Goal: Use online tool/utility: Utilize a website feature to perform a specific function

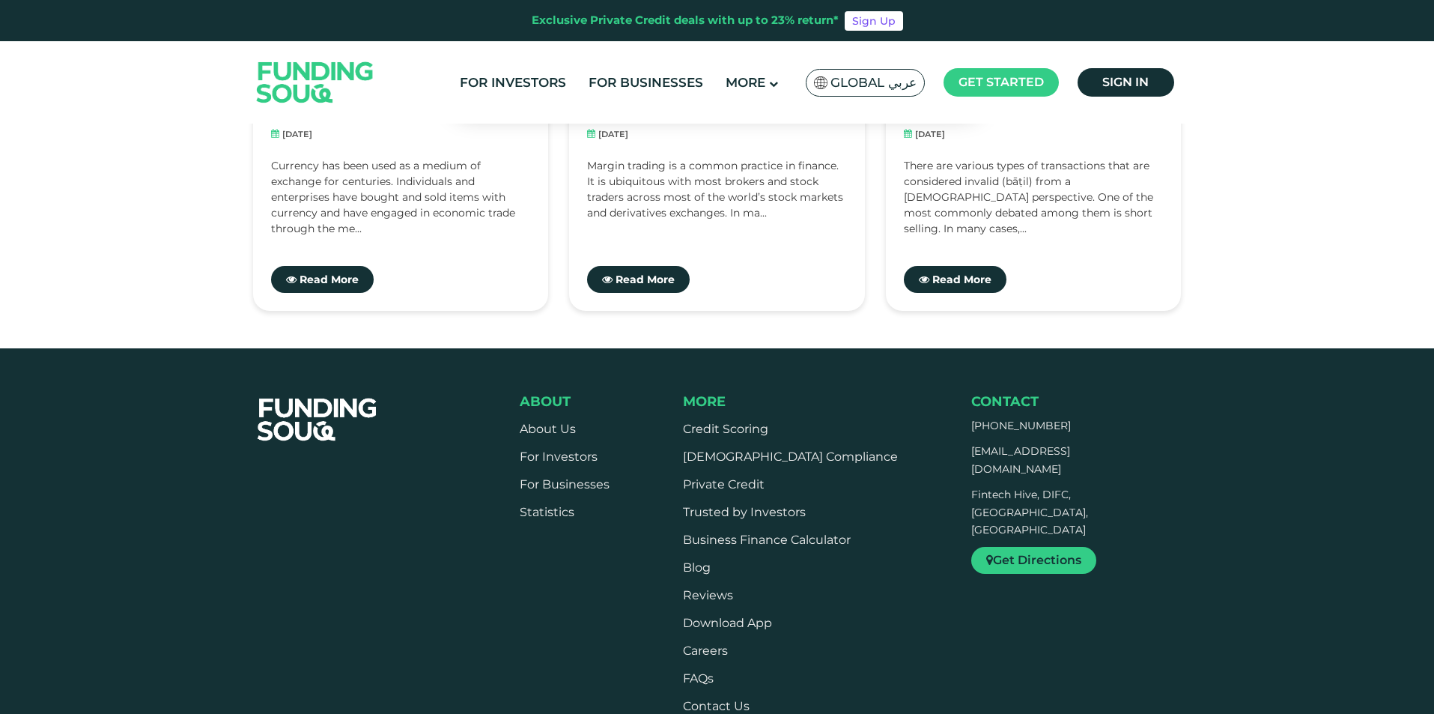
scroll to position [3670, 0]
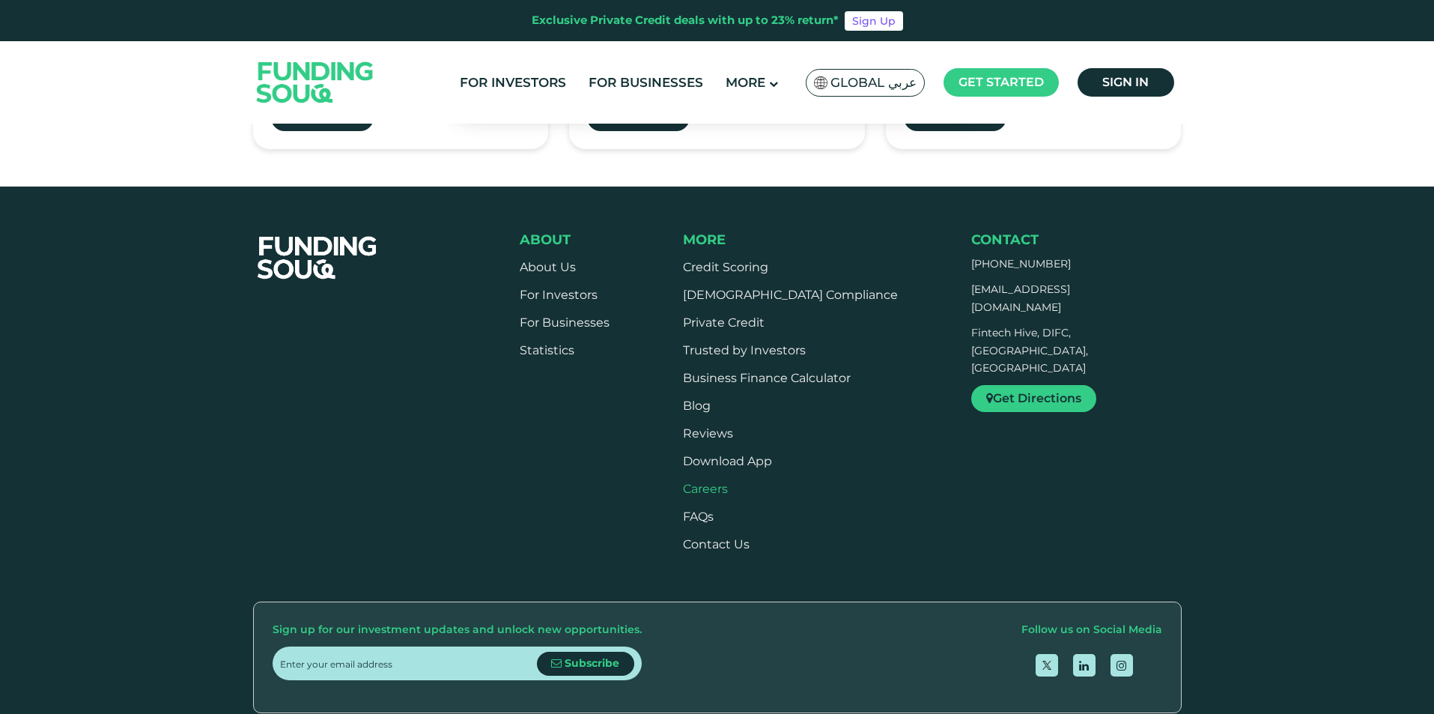
click at [715, 482] on span "Careers" at bounding box center [705, 489] width 45 height 14
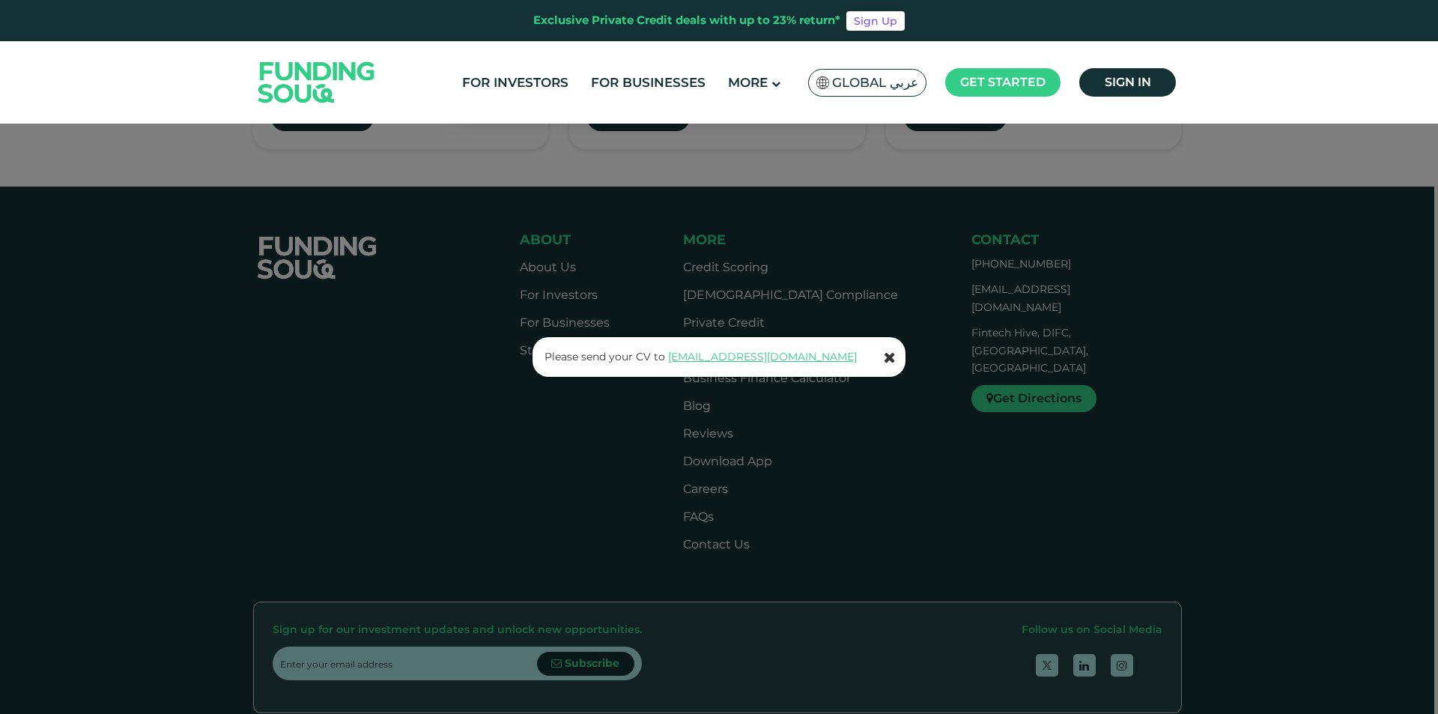
click at [890, 357] on icon at bounding box center [890, 357] width 12 height 15
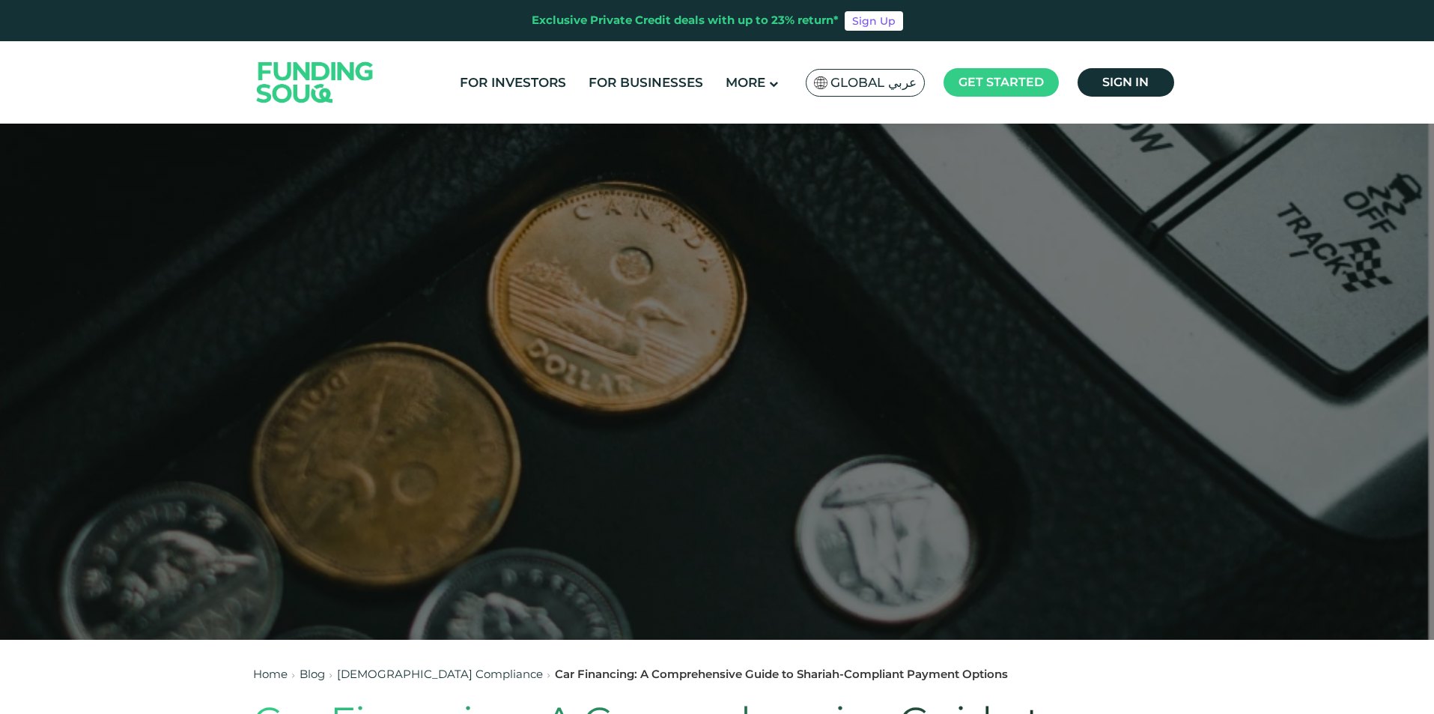
scroll to position [0, 0]
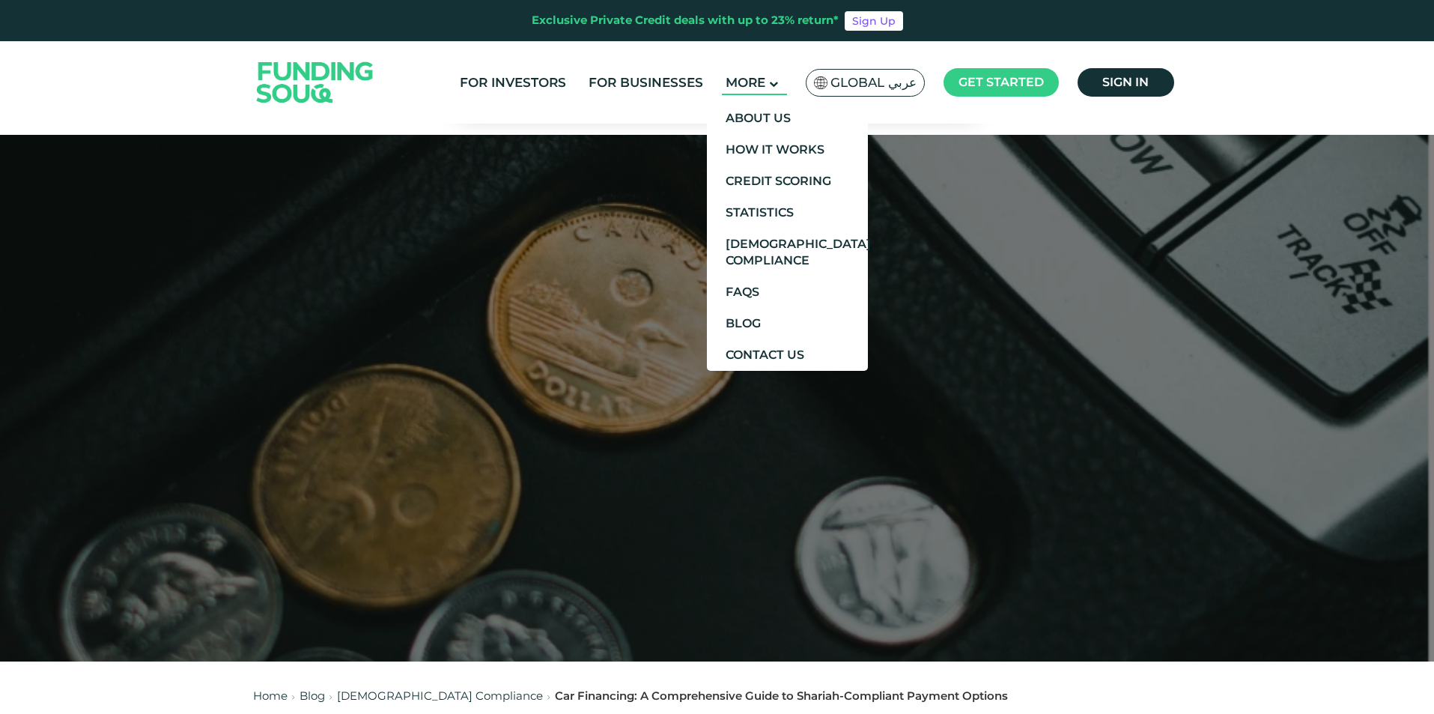
click at [755, 84] on span "More" at bounding box center [746, 82] width 40 height 15
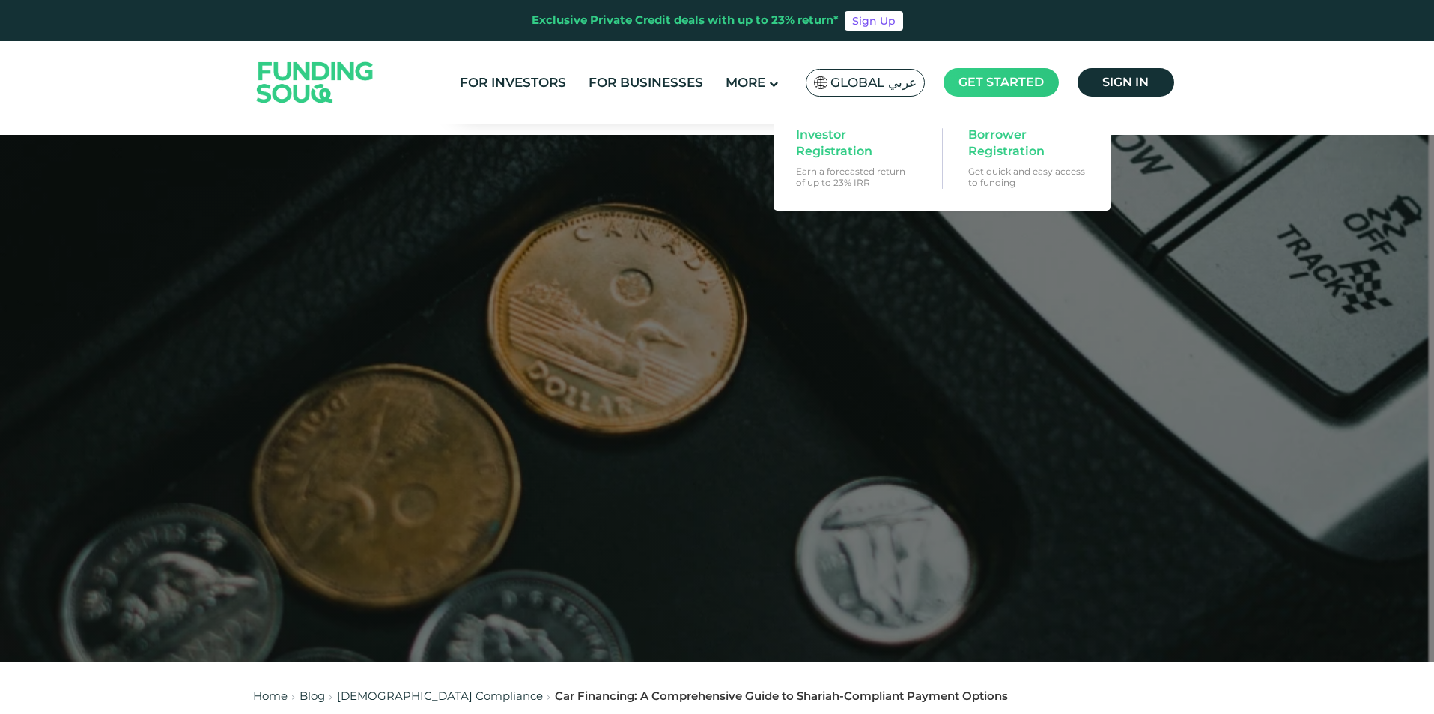
click at [981, 81] on span "Get started" at bounding box center [1001, 82] width 85 height 14
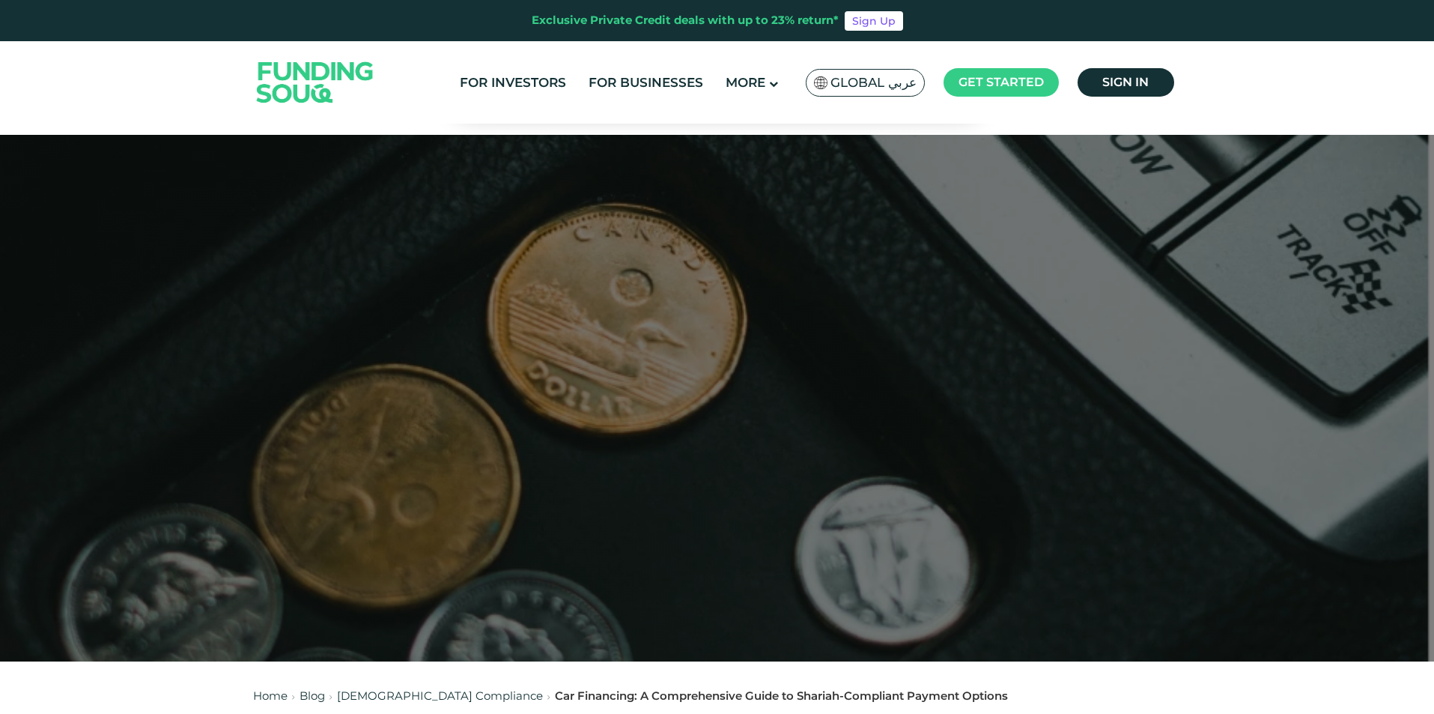
click at [297, 62] on img at bounding box center [315, 82] width 147 height 76
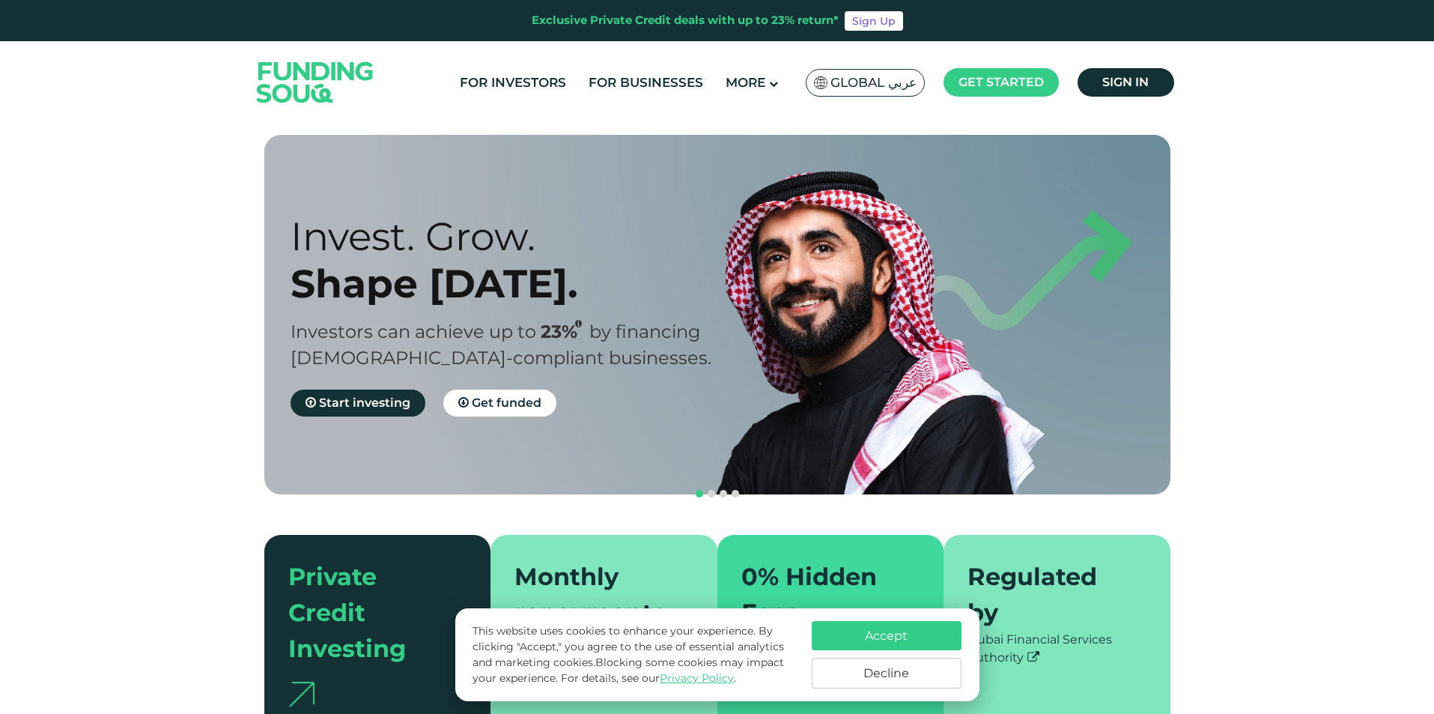
scroll to position [150, 0]
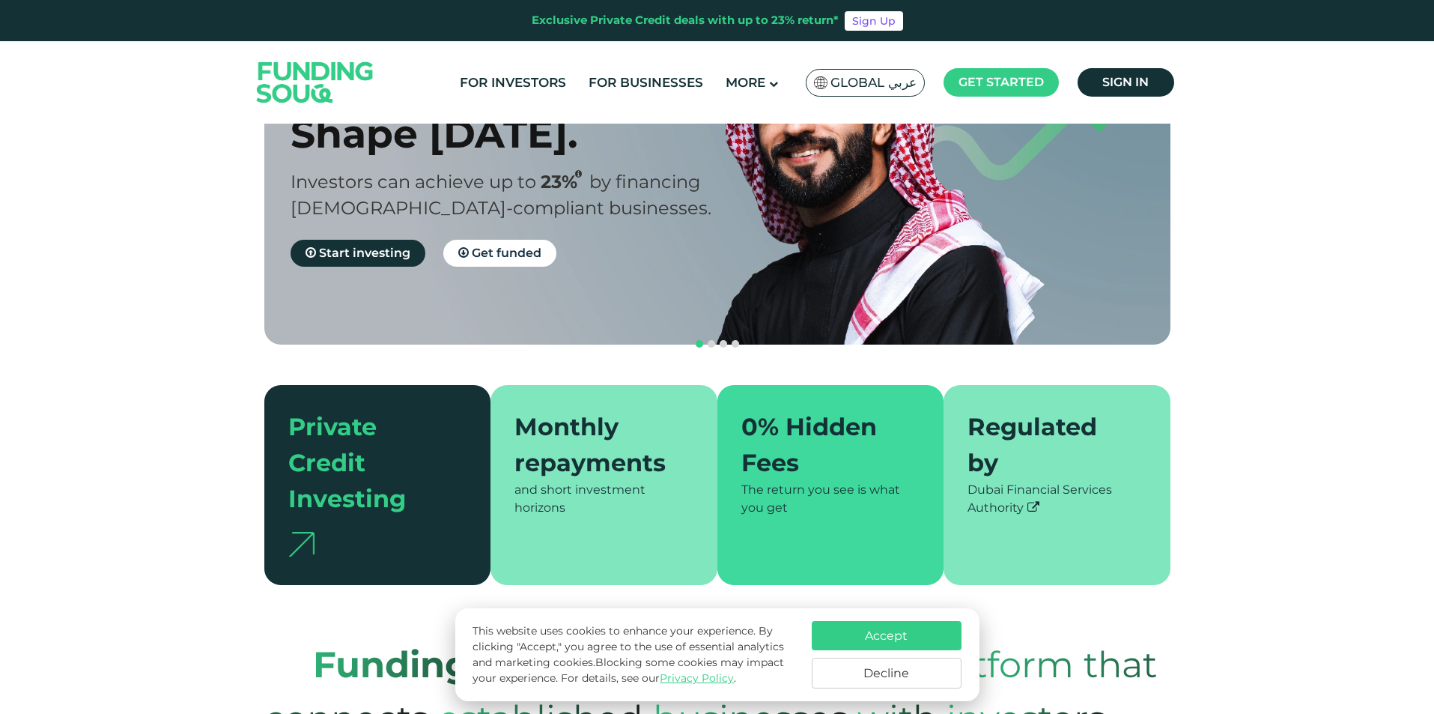
click at [898, 682] on button "Decline" at bounding box center [887, 673] width 150 height 31
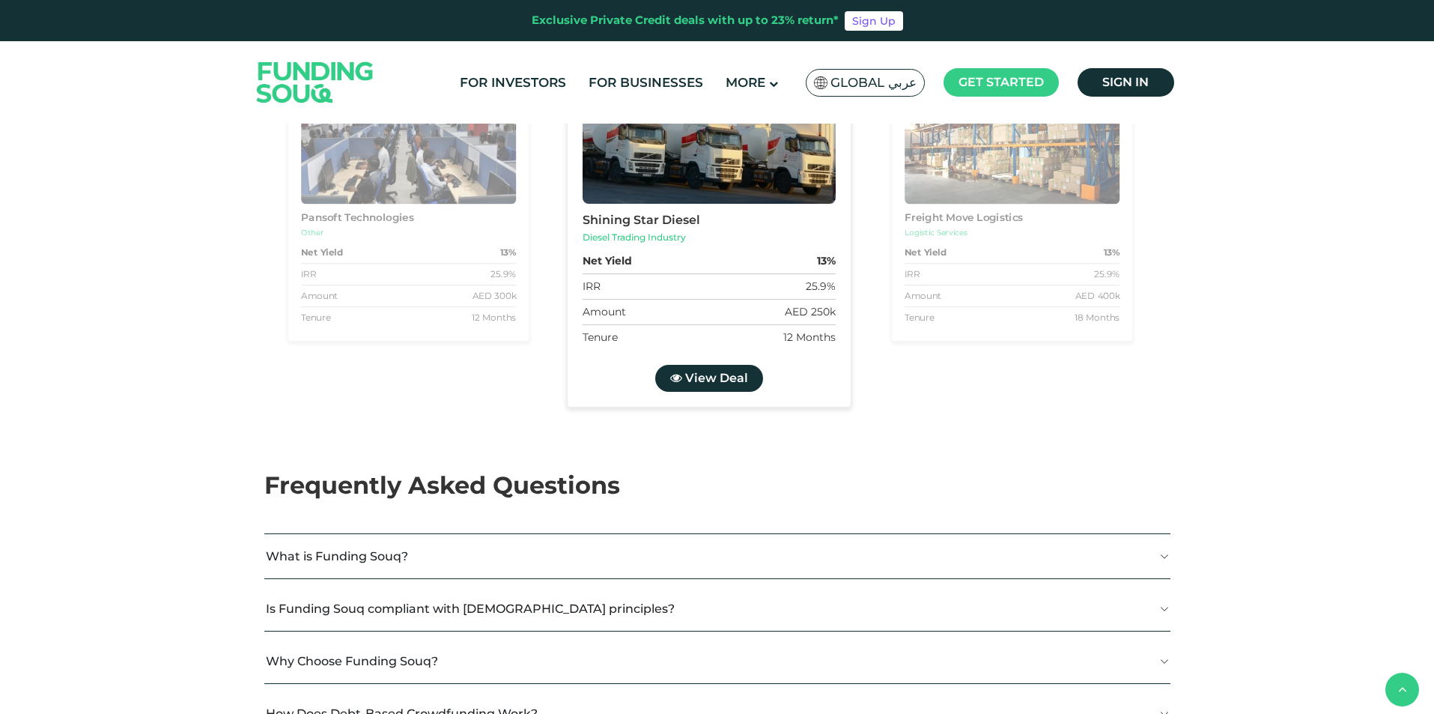
scroll to position [2097, 0]
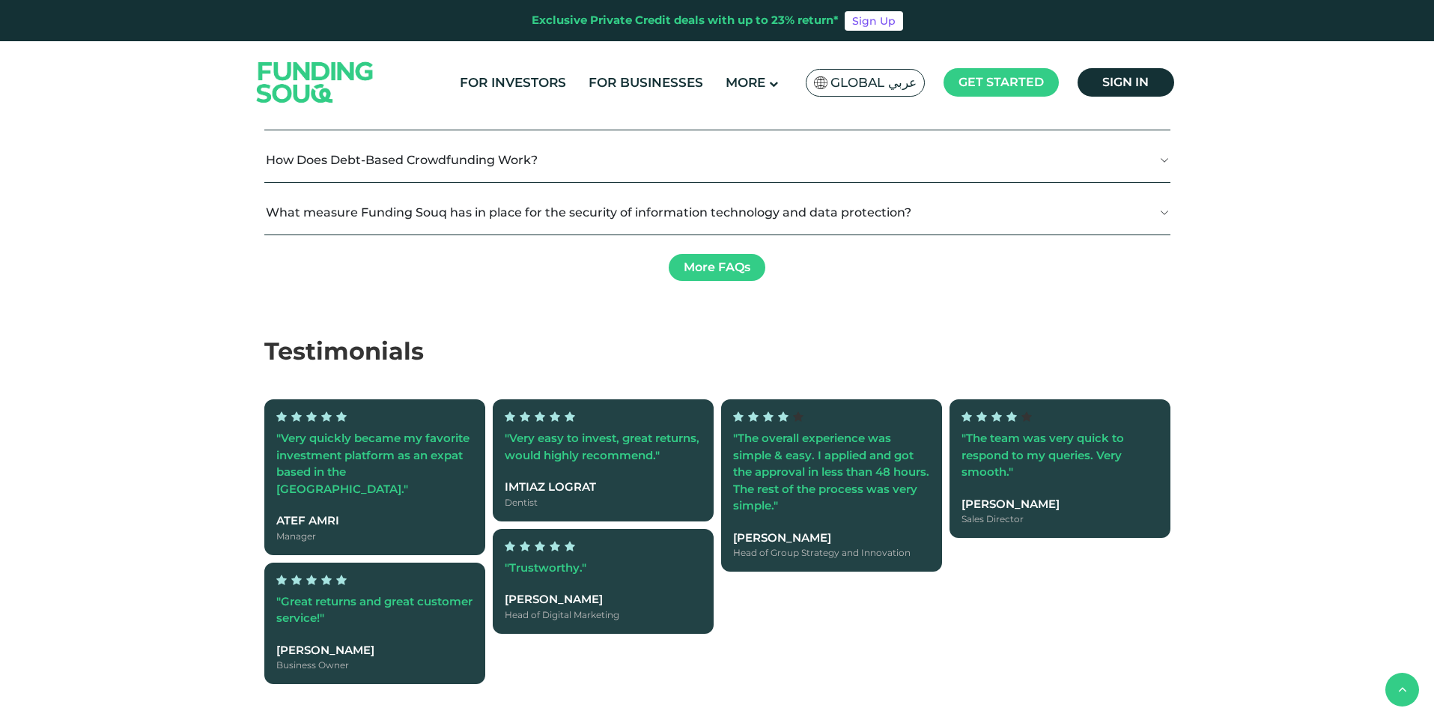
type tc-range-slider "4"
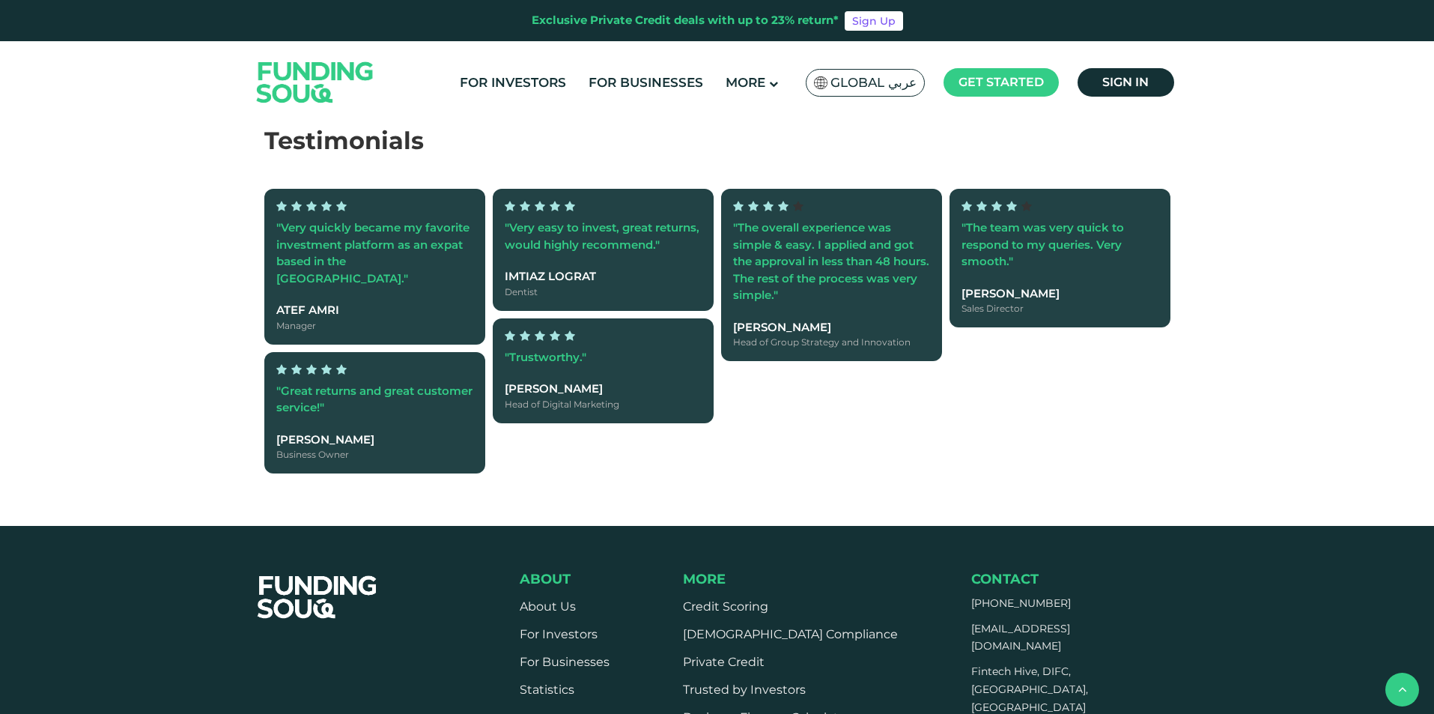
scroll to position [2621, 0]
drag, startPoint x: 321, startPoint y: 300, endPoint x: 393, endPoint y: 303, distance: 71.9
type tc-range-slider "1000000"
drag, startPoint x: 393, startPoint y: 303, endPoint x: 580, endPoint y: 320, distance: 188.0
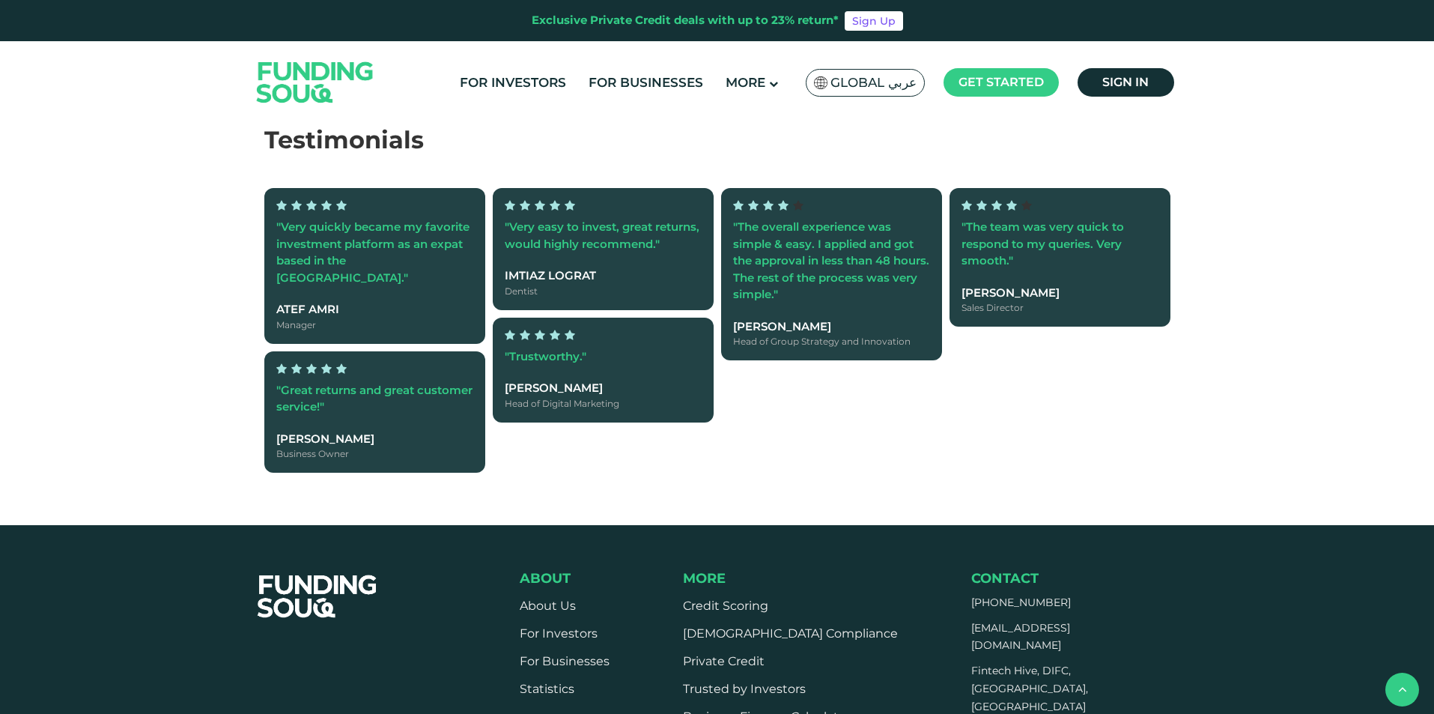
drag, startPoint x: 760, startPoint y: 300, endPoint x: 570, endPoint y: 324, distance: 191.7
type tc-range-slider "5"
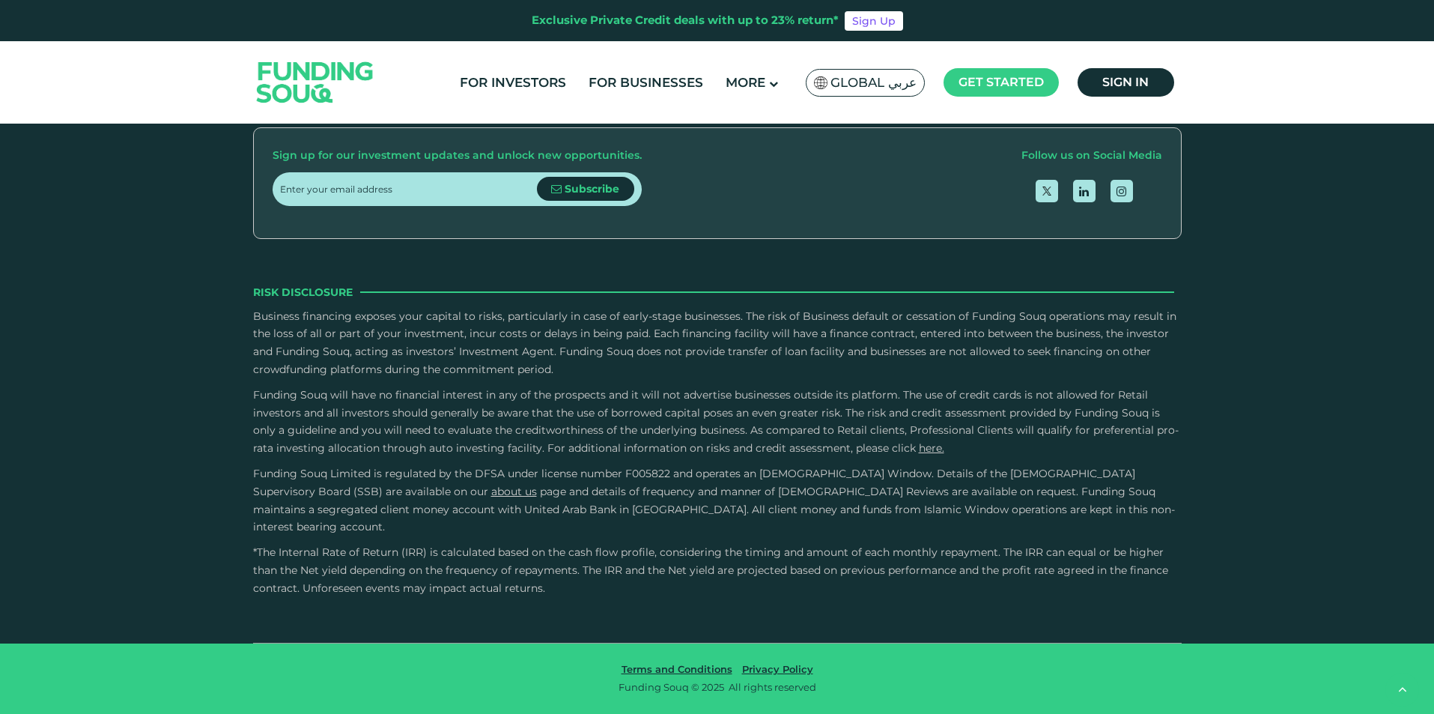
scroll to position [4532, 0]
